Goal: Task Accomplishment & Management: Manage account settings

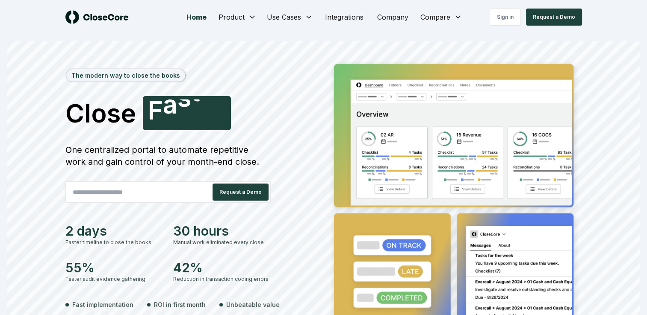
click at [292, 114] on h1 "Close Smarter F a s t e r" at bounding box center [192, 113] width 255 height 34
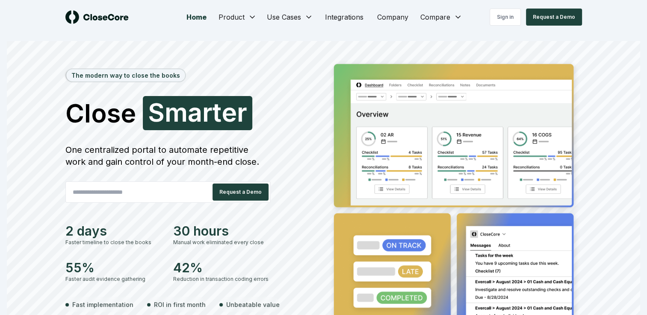
click at [629, 107] on div "The modern way to close the books Close Smarter S m a r t e r One centralized p…" at bounding box center [323, 212] width 633 height 308
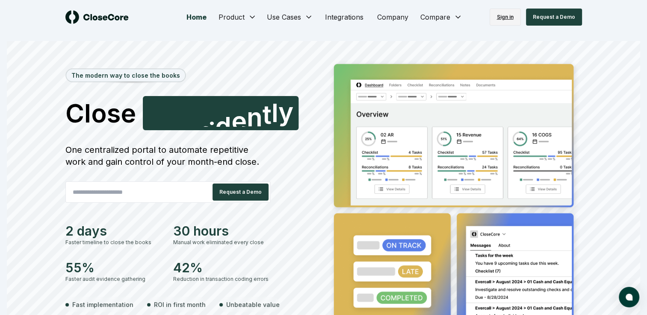
click at [508, 18] on link "Sign in" at bounding box center [504, 17] width 31 height 17
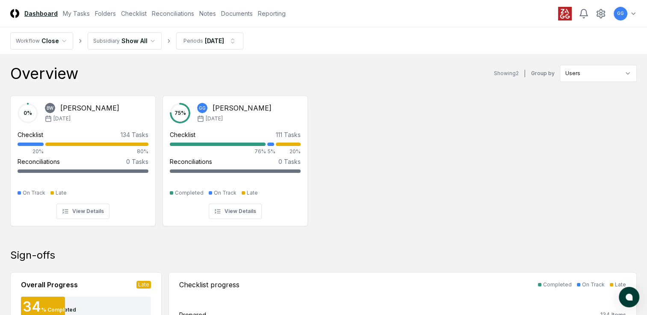
click at [524, 144] on div "0 % BW [PERSON_NAME] [DATE] Checklist 134 Tasks 20% 80% Reconciliations 0 Tasks…" at bounding box center [323, 160] width 640 height 143
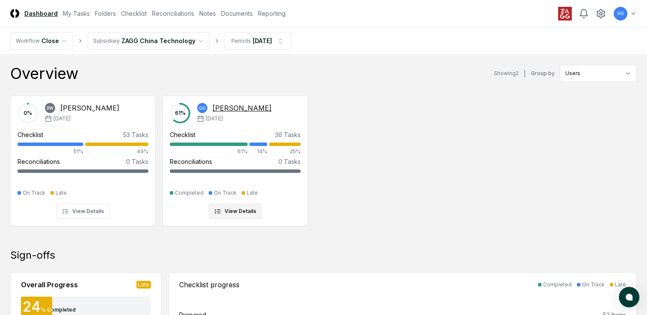
click at [223, 145] on div at bounding box center [209, 144] width 78 height 3
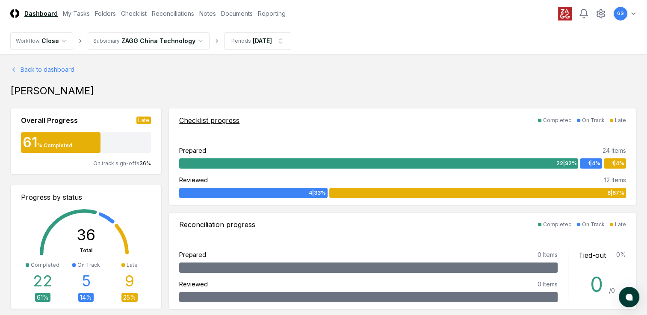
click at [619, 121] on div "Late" at bounding box center [620, 121] width 11 height 8
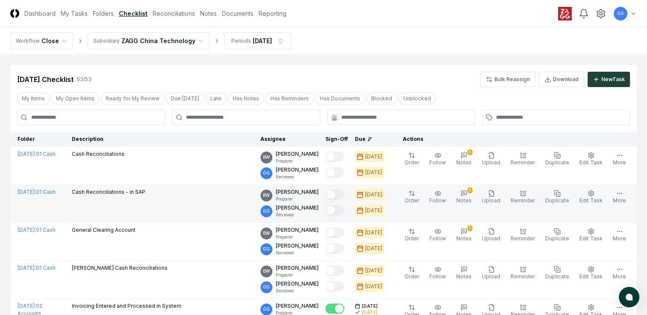
scroll to position [43, 0]
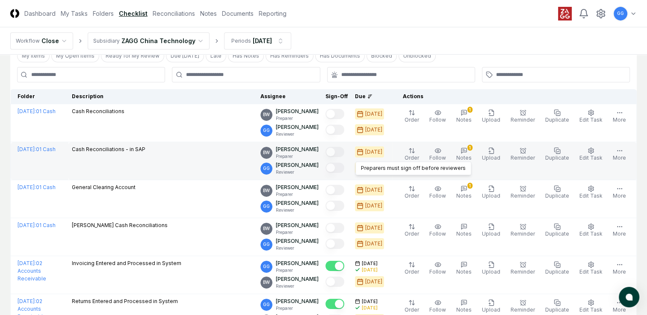
click at [342, 174] on div at bounding box center [334, 169] width 19 height 12
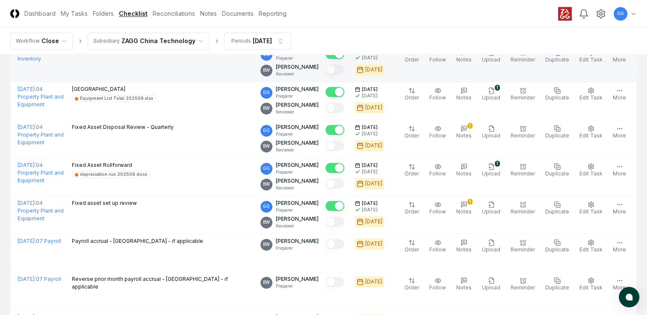
scroll to position [1325, 0]
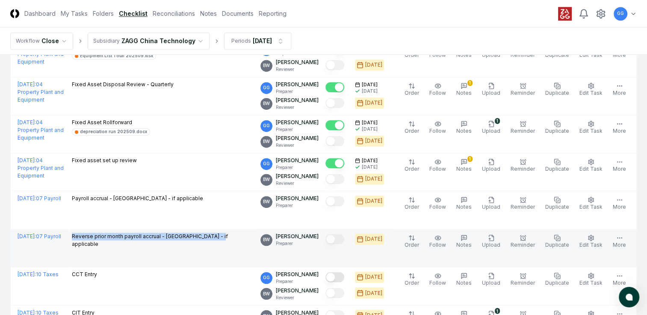
drag, startPoint x: 87, startPoint y: 230, endPoint x: 256, endPoint y: 240, distance: 170.0
click at [256, 240] on td "Reverse prior month payroll accrual - [GEOGRAPHIC_DATA] - if applicable" at bounding box center [162, 249] width 189 height 38
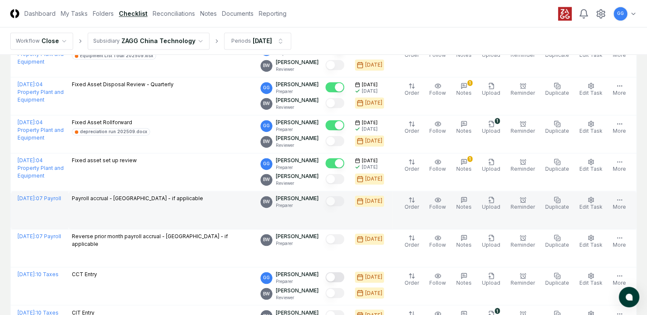
click at [180, 209] on td "Payroll accrual - [GEOGRAPHIC_DATA] - if applicable" at bounding box center [162, 210] width 189 height 38
drag, startPoint x: 87, startPoint y: 194, endPoint x: 188, endPoint y: 199, distance: 101.0
click at [188, 199] on div "Payroll accrual - [GEOGRAPHIC_DATA] - if applicable" at bounding box center [163, 199] width 182 height 9
click at [493, 200] on icon "button" at bounding box center [491, 200] width 5 height 6
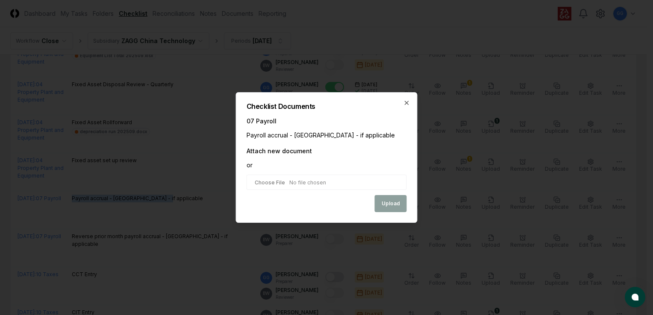
click at [314, 183] on input "file" at bounding box center [327, 182] width 160 height 15
type input "**********"
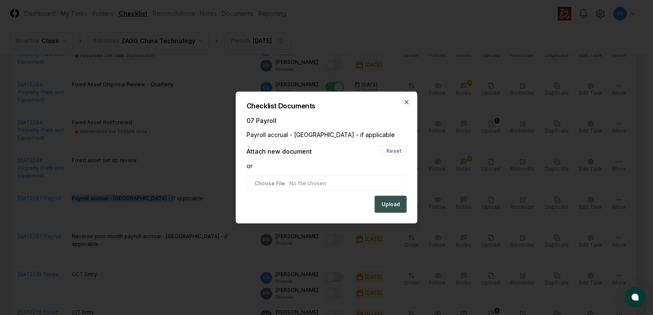
click at [388, 203] on button "Upload" at bounding box center [391, 204] width 32 height 17
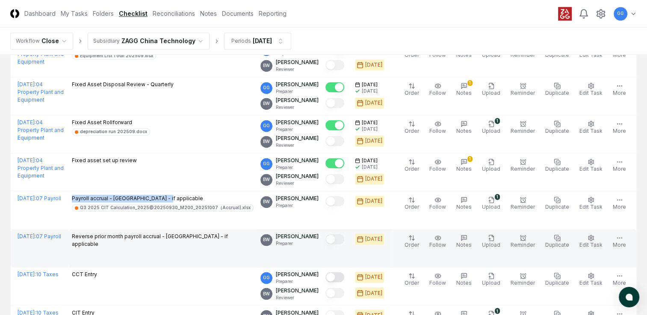
click at [189, 254] on td "Reverse prior month payroll accrual - [GEOGRAPHIC_DATA] - if applicable" at bounding box center [162, 249] width 189 height 38
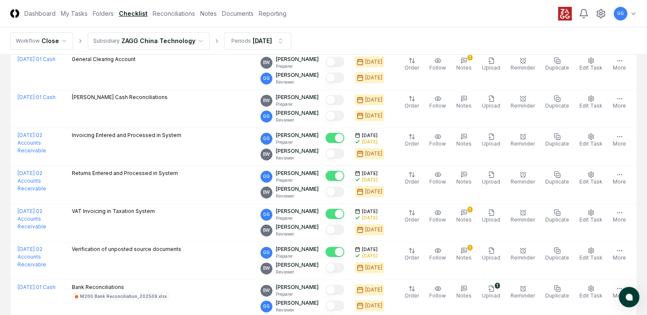
scroll to position [0, 0]
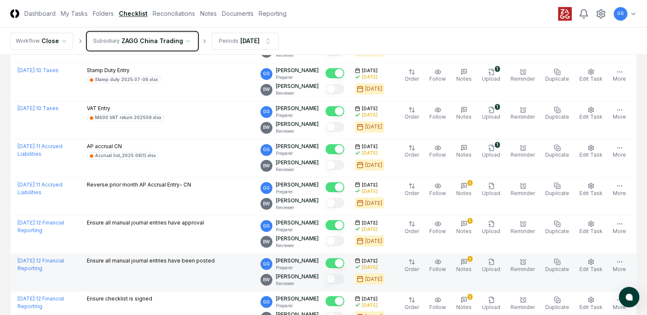
scroll to position [1582, 0]
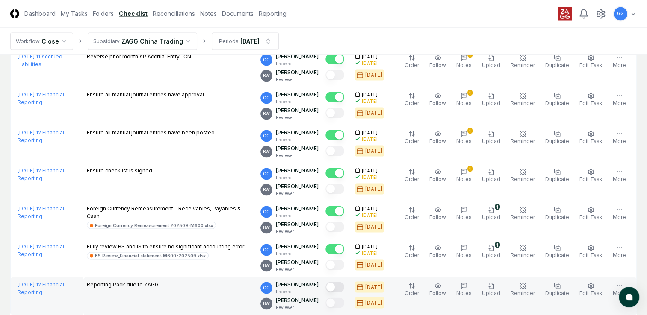
click at [344, 284] on button "Mark complete" at bounding box center [334, 287] width 19 height 10
click at [495, 283] on icon "button" at bounding box center [491, 286] width 7 height 7
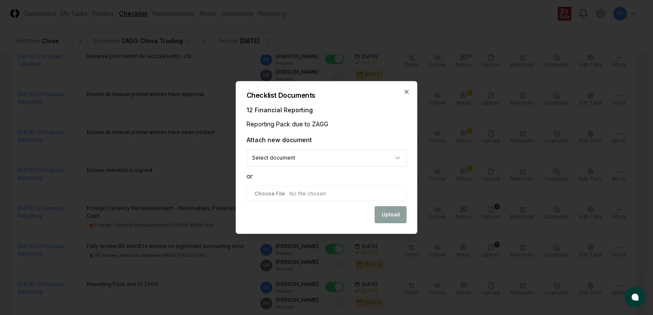
click at [282, 192] on input "file" at bounding box center [327, 193] width 160 height 15
type input "**********"
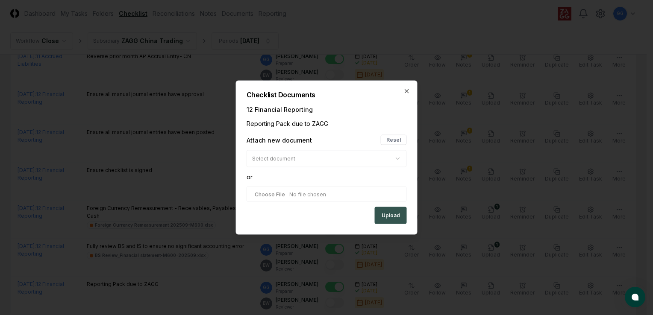
click at [392, 213] on button "Upload" at bounding box center [391, 215] width 32 height 17
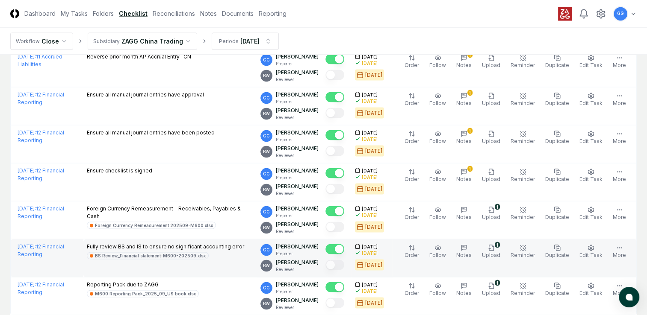
scroll to position [1639, 0]
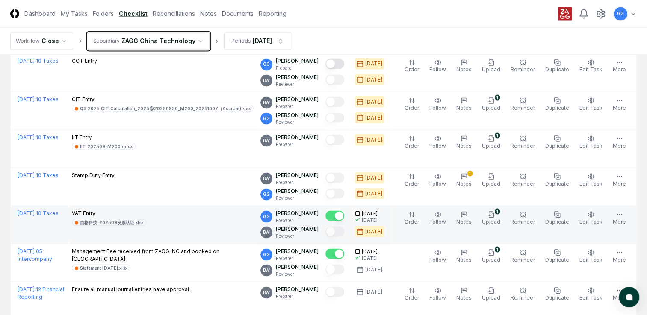
scroll to position [1582, 0]
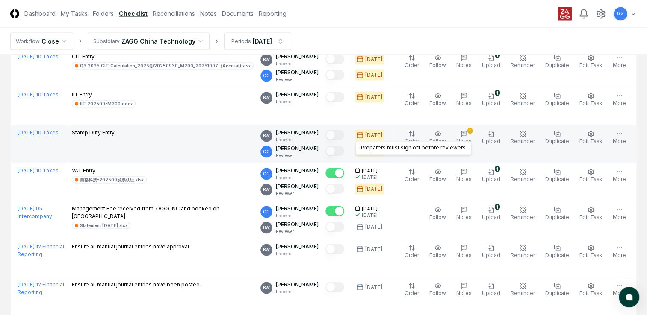
click at [344, 153] on div at bounding box center [334, 152] width 19 height 12
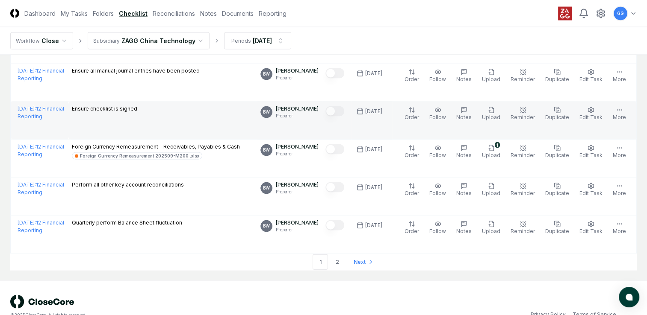
scroll to position [1808, 0]
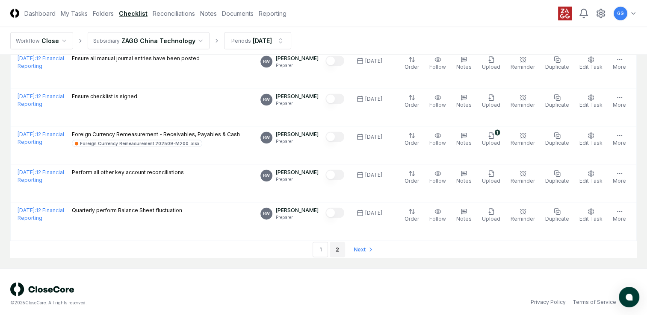
click at [335, 245] on link "2" at bounding box center [337, 249] width 15 height 15
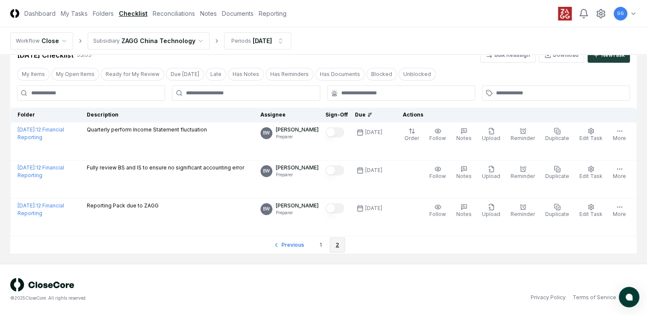
scroll to position [24, 0]
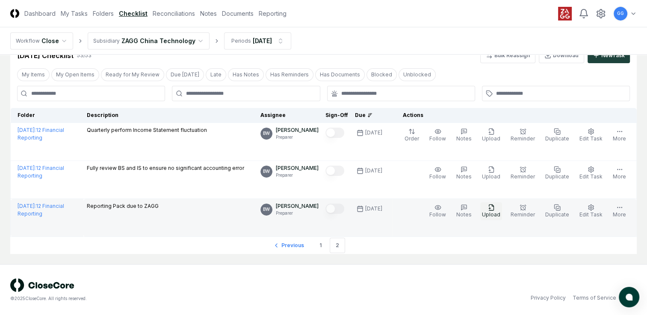
click at [495, 210] on icon "button" at bounding box center [491, 207] width 7 height 7
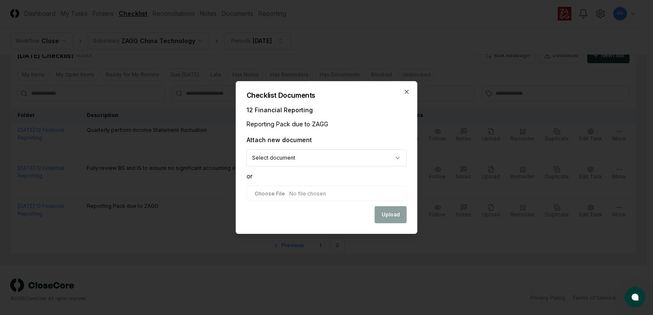
click at [345, 197] on input "file" at bounding box center [327, 193] width 160 height 15
type input "**********"
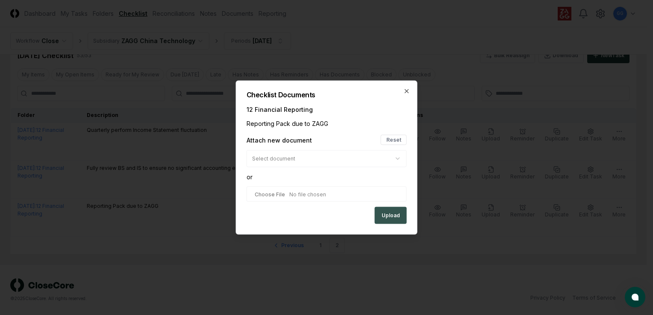
click at [389, 215] on button "Upload" at bounding box center [391, 215] width 32 height 17
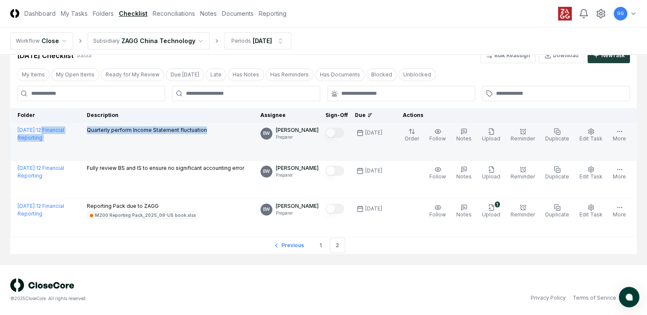
drag, startPoint x: 82, startPoint y: 127, endPoint x: 216, endPoint y: 132, distance: 133.9
click at [216, 132] on tr "[DATE] : 12 Financial Reporting Quarterly perform Income Statement fluctuation …" at bounding box center [324, 142] width 626 height 38
drag, startPoint x: 169, startPoint y: 144, endPoint x: 164, endPoint y: 143, distance: 5.4
click at [169, 144] on td "Quarterly perform Income Statement fluctuation" at bounding box center [170, 142] width 174 height 38
drag, startPoint x: 88, startPoint y: 128, endPoint x: 211, endPoint y: 135, distance: 122.9
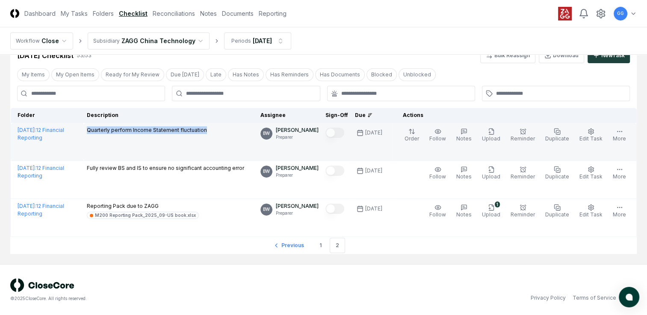
click at [211, 135] on div "Quarterly perform Income Statement fluctuation" at bounding box center [170, 131] width 167 height 9
click at [161, 140] on td "Quarterly perform Income Statement fluctuation" at bounding box center [170, 142] width 174 height 38
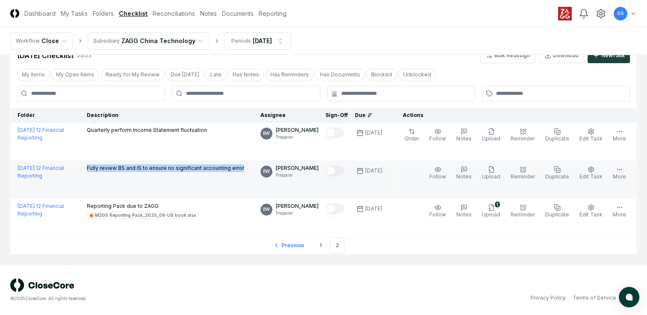
drag, startPoint x: 86, startPoint y: 167, endPoint x: 247, endPoint y: 173, distance: 161.3
click at [247, 173] on td "Fully review BS and IS to ensure no significant accounting error" at bounding box center [170, 180] width 174 height 38
click at [171, 180] on td "Fully review BS and IS to ensure no significant accounting error" at bounding box center [170, 180] width 174 height 38
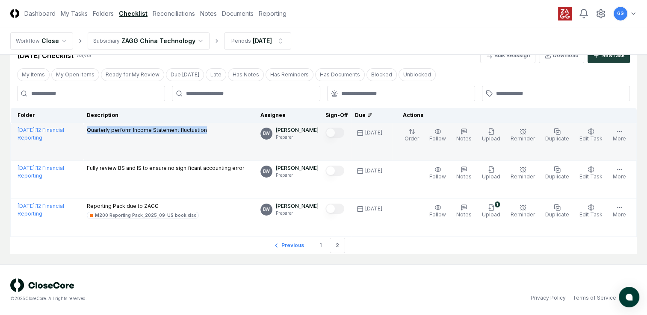
drag, startPoint x: 86, startPoint y: 129, endPoint x: 244, endPoint y: 132, distance: 157.8
click at [244, 132] on div "Quarterly perform Income Statement fluctuation" at bounding box center [170, 131] width 167 height 9
click at [219, 143] on td "Quarterly perform Income Statement fluctuation" at bounding box center [170, 142] width 174 height 38
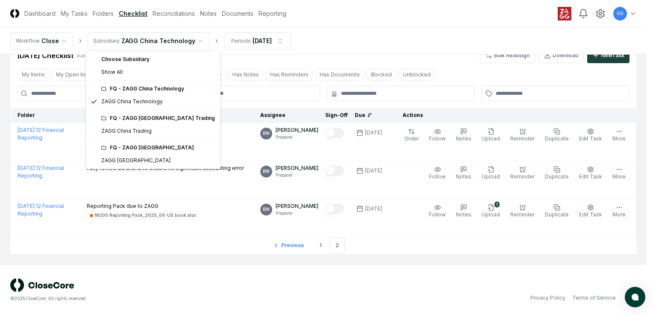
click at [193, 41] on html "CloseCore Dashboard My Tasks Folders Checklist Reconciliations Notes Documents …" at bounding box center [326, 146] width 653 height 340
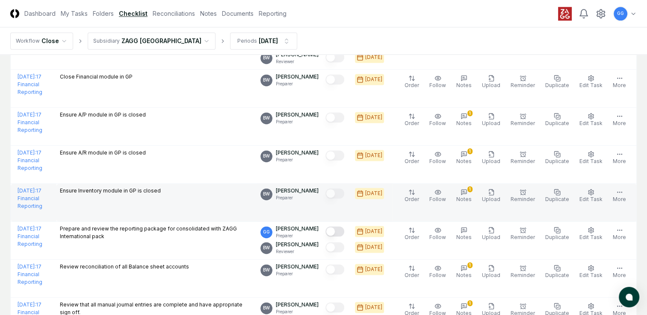
scroll to position [1232, 0]
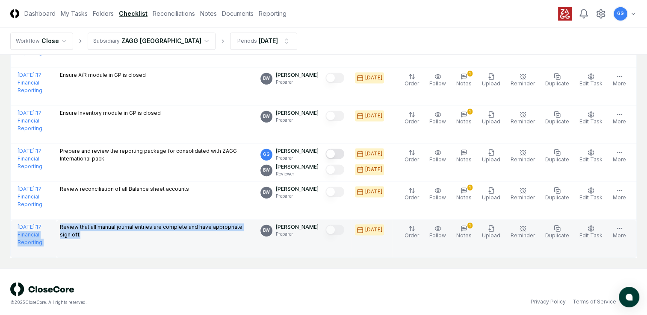
drag, startPoint x: 81, startPoint y: 220, endPoint x: 163, endPoint y: 232, distance: 82.6
click at [163, 232] on tr "[DATE] : 17 Financial Reporting Review that all manual journal entries are comp…" at bounding box center [324, 239] width 626 height 38
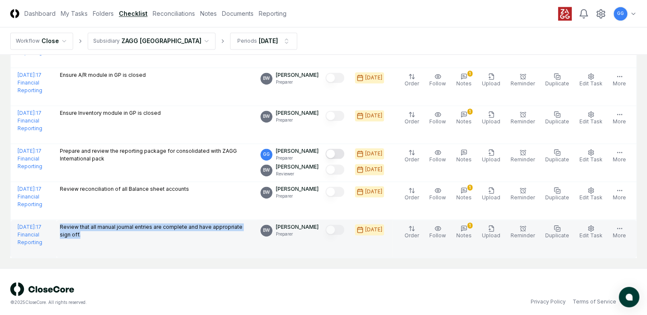
drag, startPoint x: 87, startPoint y: 221, endPoint x: 124, endPoint y: 232, distance: 38.2
click at [124, 232] on p "Review that all manual journal entries are complete and have appropriate sign o…" at bounding box center [157, 231] width 194 height 15
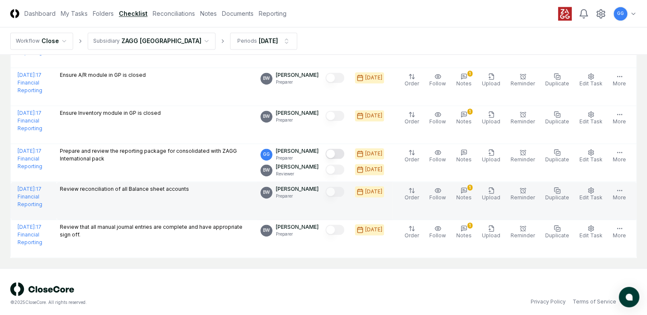
click at [186, 189] on div "Review reconciliation of all Balance sheet accounts" at bounding box center [124, 190] width 129 height 9
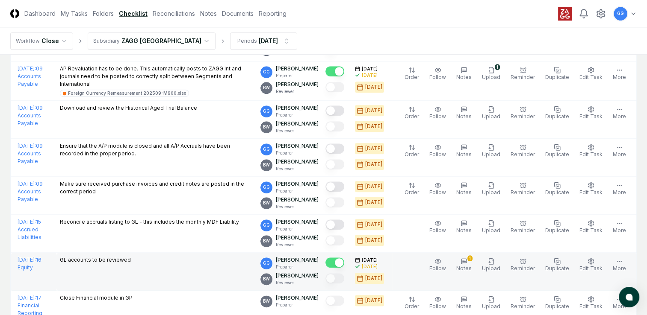
scroll to position [890, 0]
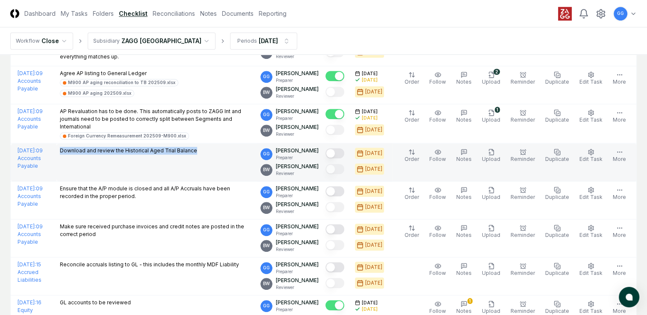
drag, startPoint x: 85, startPoint y: 146, endPoint x: 262, endPoint y: 159, distance: 177.0
click at [257, 159] on td "Download and review the Historical Aged Trial Balance" at bounding box center [156, 163] width 200 height 38
click at [222, 168] on td "Download and review the Historical Aged Trial Balance" at bounding box center [156, 163] width 200 height 38
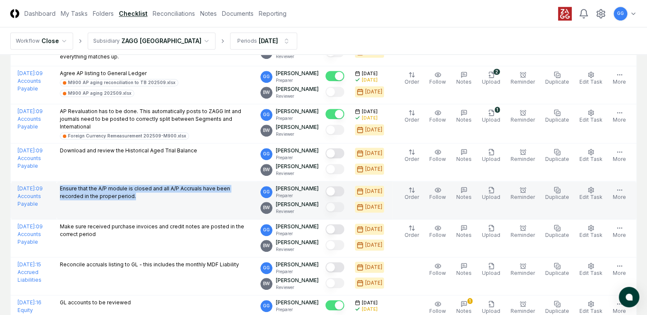
drag, startPoint x: 84, startPoint y: 185, endPoint x: 142, endPoint y: 197, distance: 59.5
click at [142, 197] on td "Ensure that the A/P module is closed and all A/P Accruals have been recorded in…" at bounding box center [156, 201] width 200 height 38
click at [129, 204] on td "Ensure that the A/P module is closed and all A/P Accruals have been recorded in…" at bounding box center [156, 201] width 200 height 38
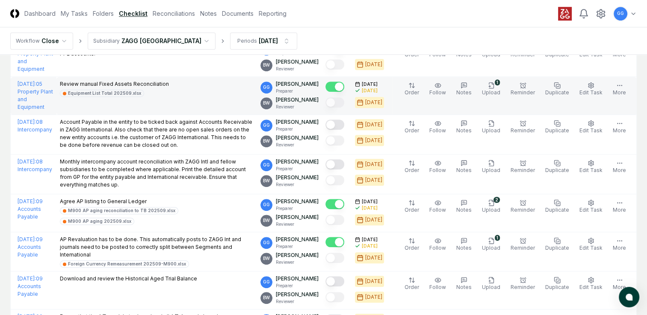
scroll to position [847, 0]
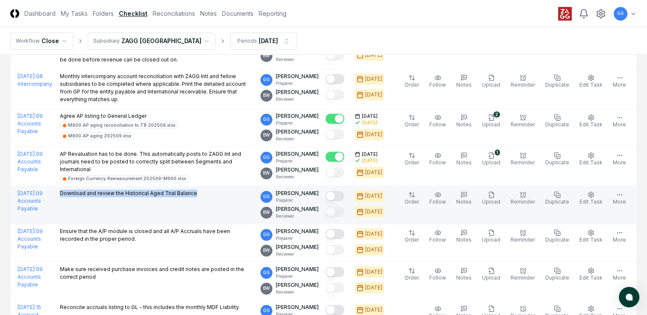
drag, startPoint x: 86, startPoint y: 189, endPoint x: 236, endPoint y: 194, distance: 149.7
click at [236, 194] on td "Download and review the Historical Aged Trial Balance" at bounding box center [156, 205] width 200 height 38
click at [217, 204] on td "Download and review the Historical Aged Trial Balance" at bounding box center [156, 205] width 200 height 38
click at [490, 196] on icon "button" at bounding box center [490, 196] width 2 height 0
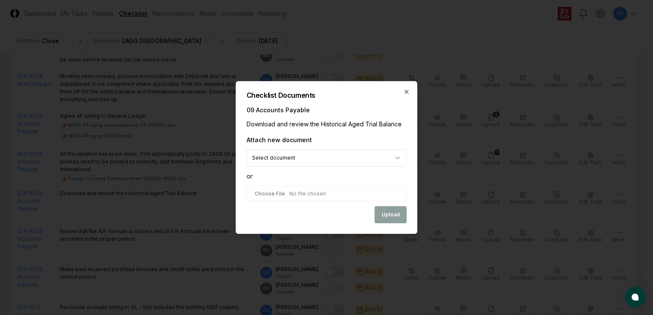
click at [299, 194] on input "file" at bounding box center [327, 193] width 160 height 15
type input "**********"
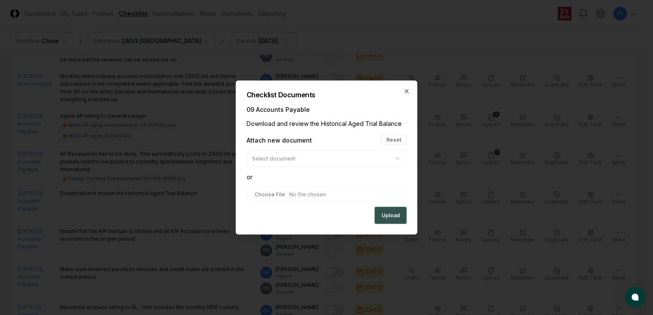
click at [389, 215] on button "Upload" at bounding box center [391, 215] width 32 height 17
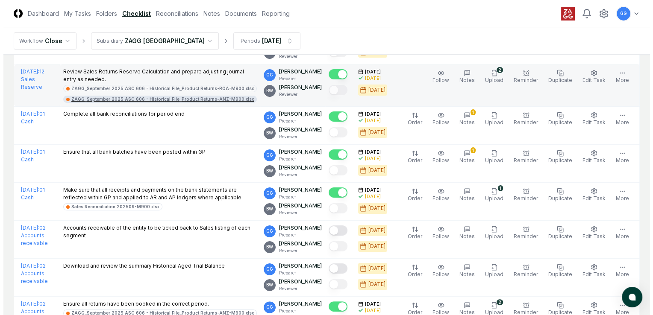
scroll to position [0, 0]
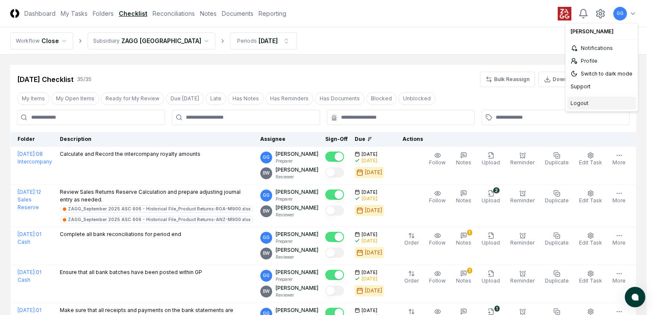
click at [586, 102] on div "Logout" at bounding box center [601, 103] width 69 height 13
